Goal: Information Seeking & Learning: Learn about a topic

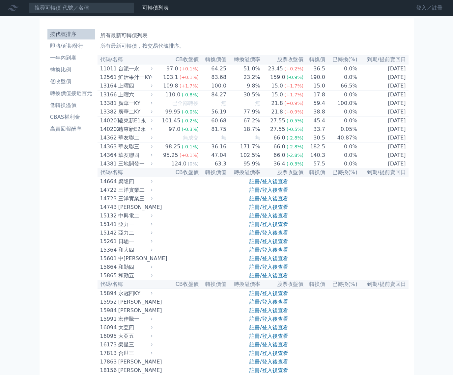
click at [430, 10] on link "登入／註冊" at bounding box center [429, 8] width 37 height 11
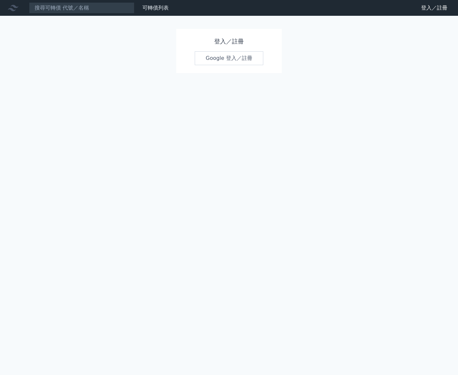
click at [230, 65] on link "Google 登入／註冊" at bounding box center [229, 58] width 69 height 14
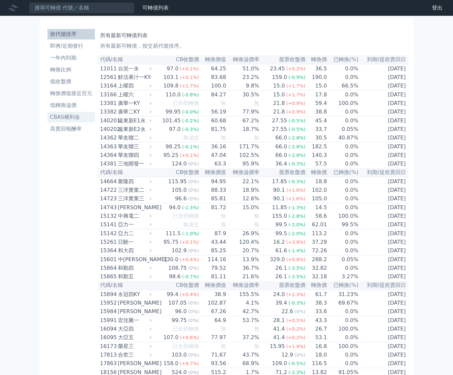
click at [47, 121] on li "CBAS權利金" at bounding box center [70, 117] width 47 height 8
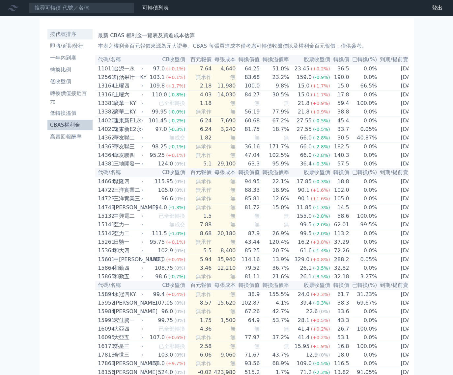
click at [47, 38] on li "按代號排序" at bounding box center [69, 34] width 45 height 8
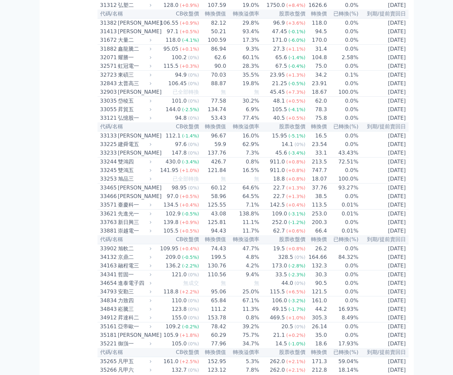
scroll to position [1087, 0]
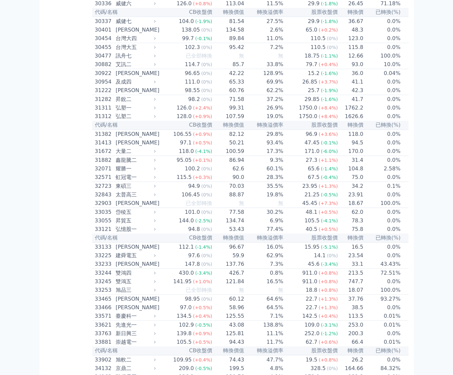
scroll to position [1186, 0]
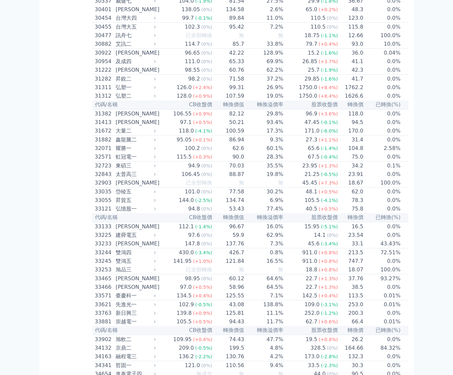
drag, startPoint x: 153, startPoint y: 184, endPoint x: 241, endPoint y: 207, distance: 90.6
drag, startPoint x: 241, startPoint y: 207, endPoint x: 248, endPoint y: 254, distance: 46.9
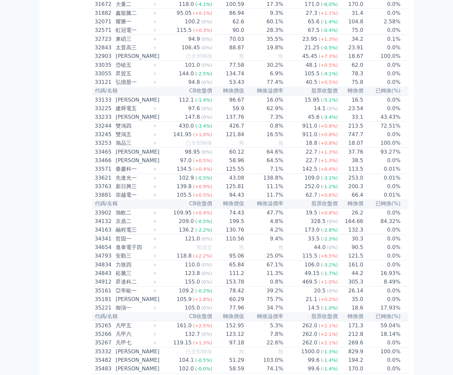
scroll to position [1416, 0]
